Goal: Information Seeking & Learning: Check status

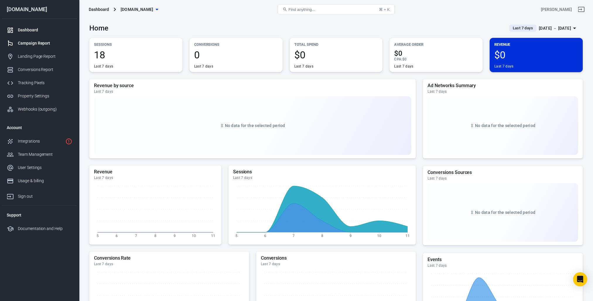
click at [43, 39] on link "Campaign Report" at bounding box center [39, 43] width 75 height 13
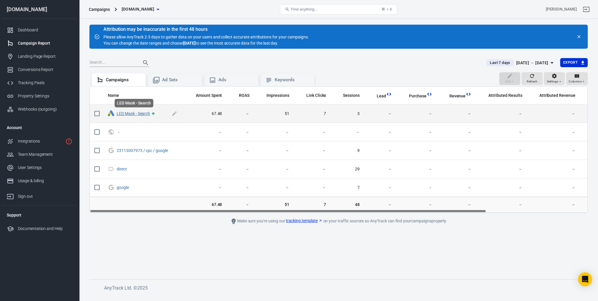
click at [131, 113] on link "LED Mask - Search" at bounding box center [133, 113] width 33 height 5
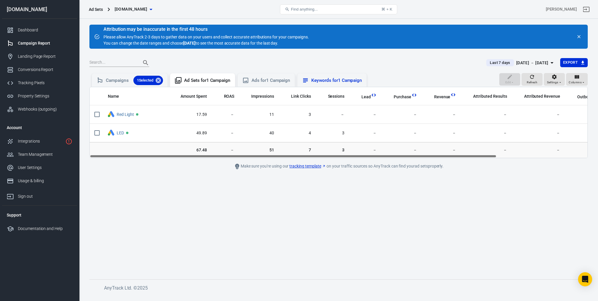
click at [331, 78] on div "Keywords for 1 Campaign" at bounding box center [336, 80] width 51 height 6
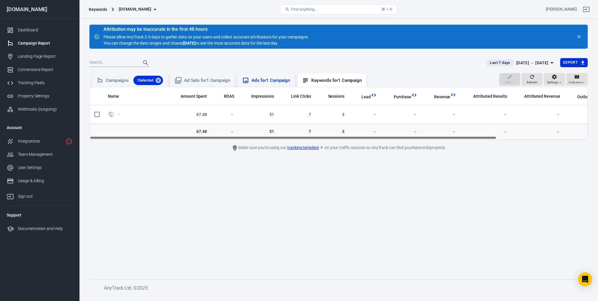
click at [280, 79] on div "Ads for 1 Campaign" at bounding box center [270, 80] width 39 height 6
